Goal: Find specific page/section: Find specific page/section

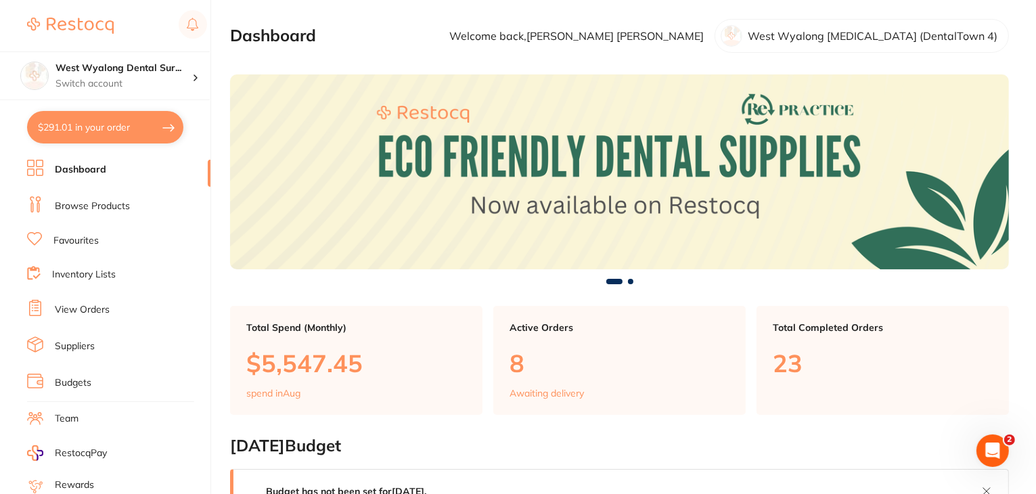
click at [79, 300] on li "View Orders" at bounding box center [118, 310] width 183 height 20
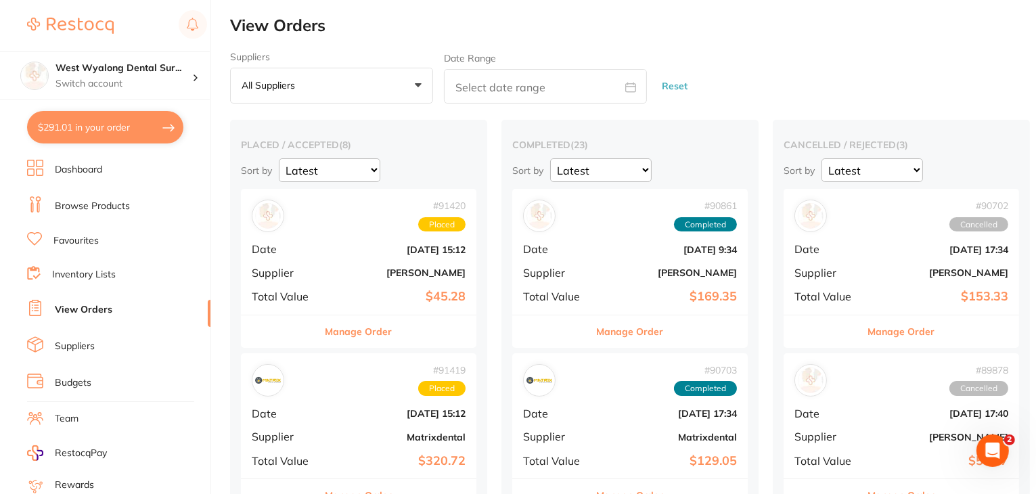
click at [76, 347] on link "Suppliers" at bounding box center [75, 347] width 40 height 14
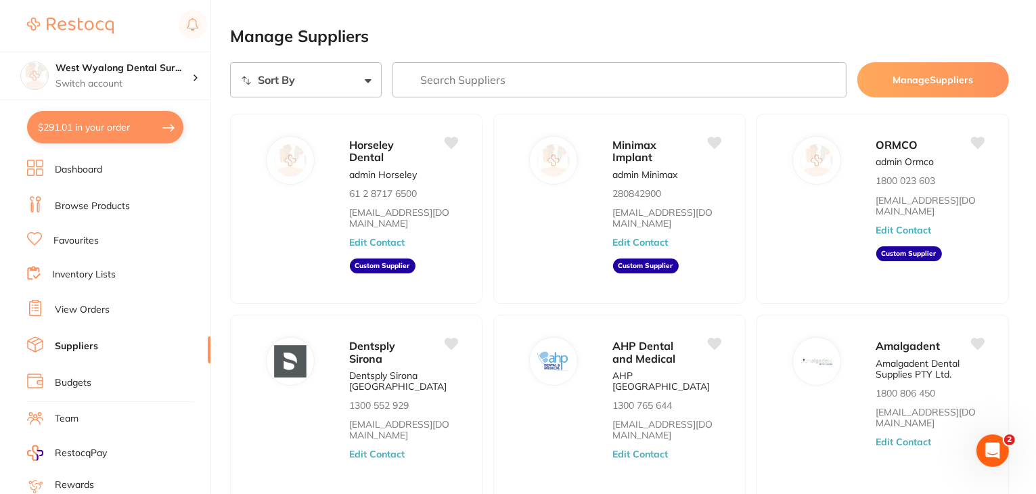
click at [537, 87] on input "search" at bounding box center [620, 79] width 454 height 35
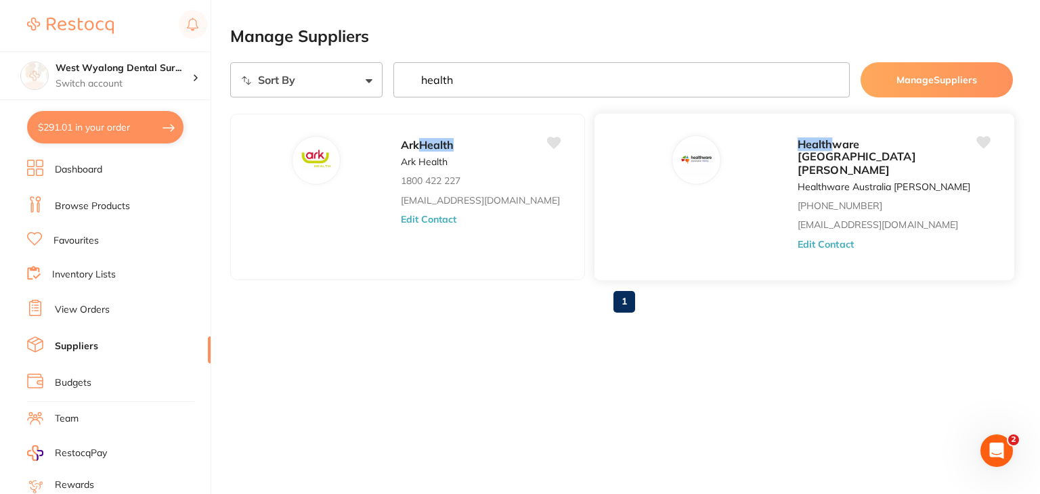
type input "health"
click at [797, 239] on button "Edit Contact" at bounding box center [825, 244] width 56 height 11
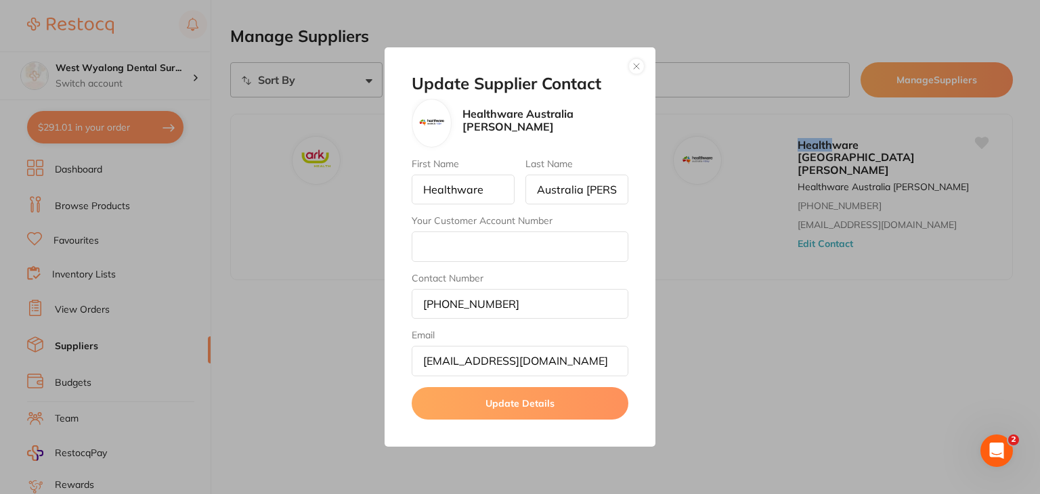
click at [636, 68] on button "button" at bounding box center [636, 66] width 16 height 16
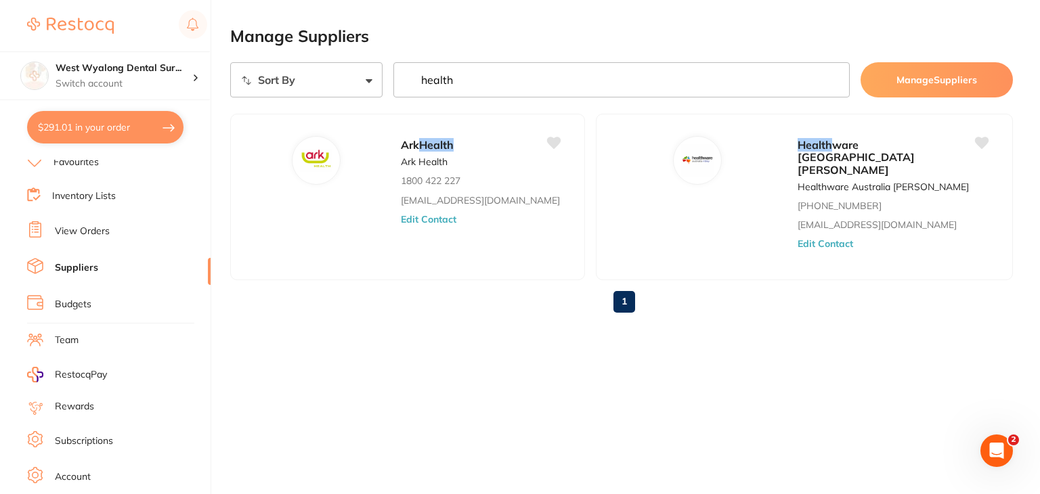
scroll to position [136, 0]
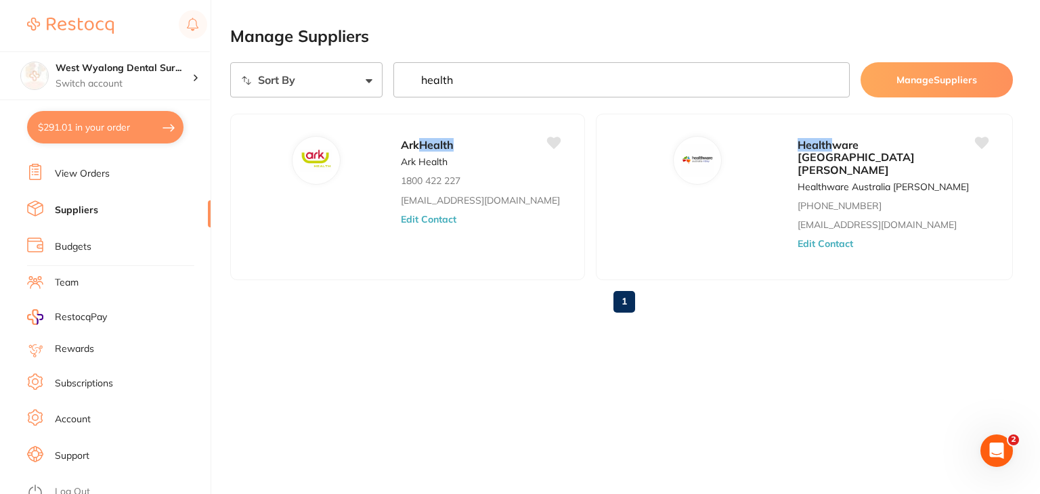
click at [81, 487] on link "Log Out" at bounding box center [72, 492] width 35 height 14
